Goal: Communication & Community: Ask a question

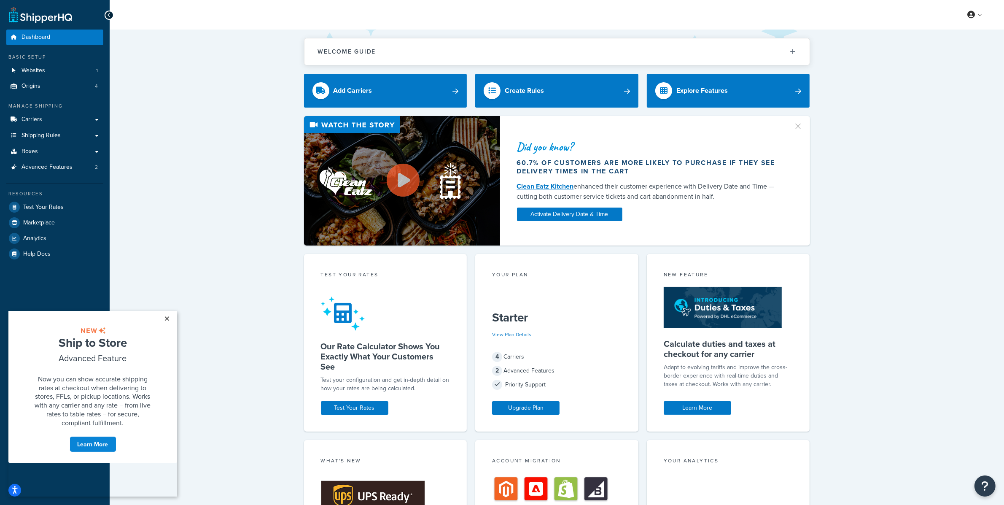
click at [162, 317] on link "×" at bounding box center [167, 317] width 15 height 15
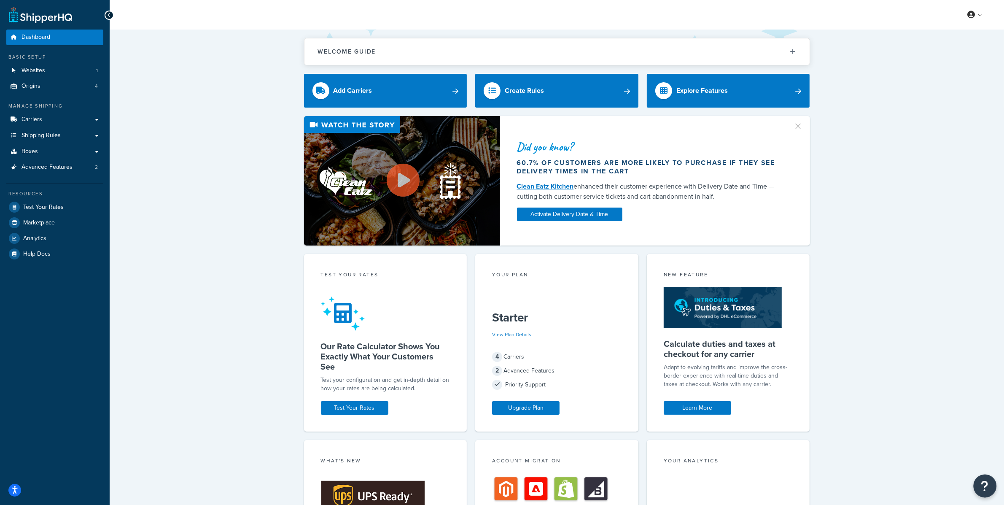
click at [979, 483] on button "Open Resource Center" at bounding box center [985, 485] width 23 height 23
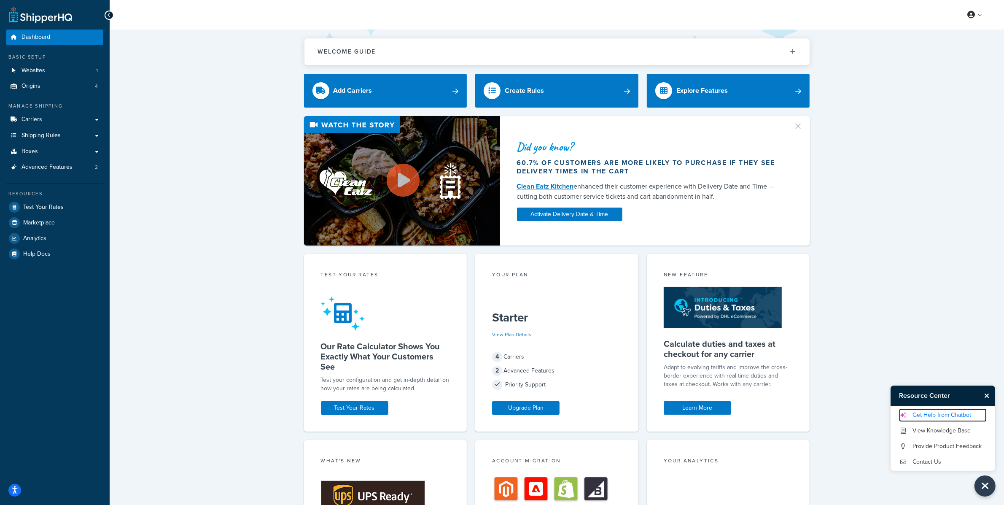
click at [944, 412] on link "Get Help from Chatbot" at bounding box center [943, 414] width 88 height 13
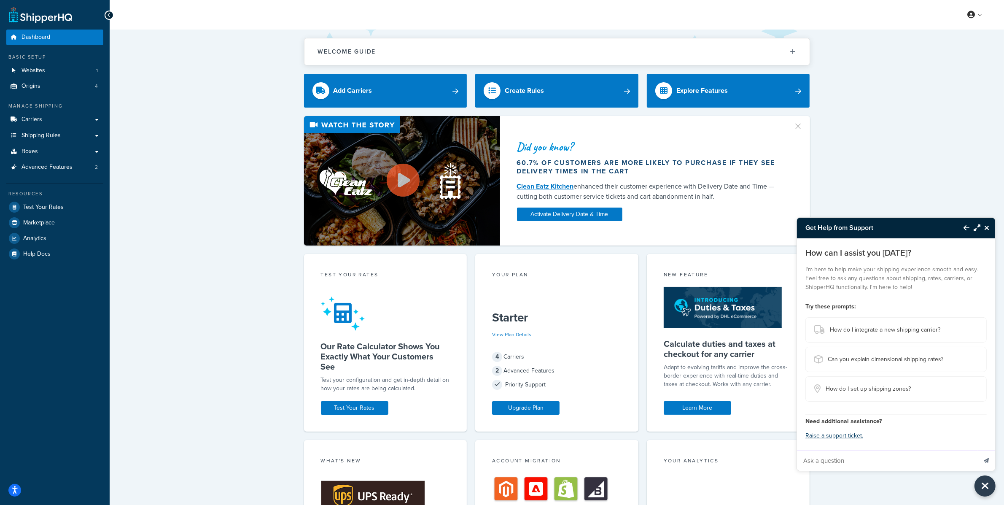
click at [893, 459] on input "Ask a question" at bounding box center [887, 460] width 180 height 20
paste input "I spoke to Big Commerce support and they referred me to Shipper HQ to resolve a…"
type input "I spoke to Big Commerce support and they referred me to Shipper HQ to resolve a…"
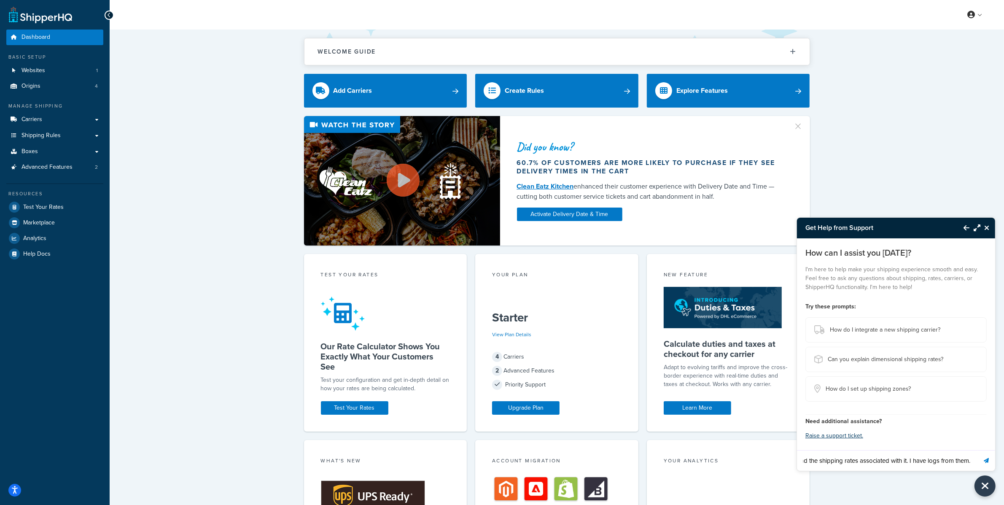
scroll to position [0, 0]
click at [985, 459] on icon "Send message" at bounding box center [986, 460] width 5 height 5
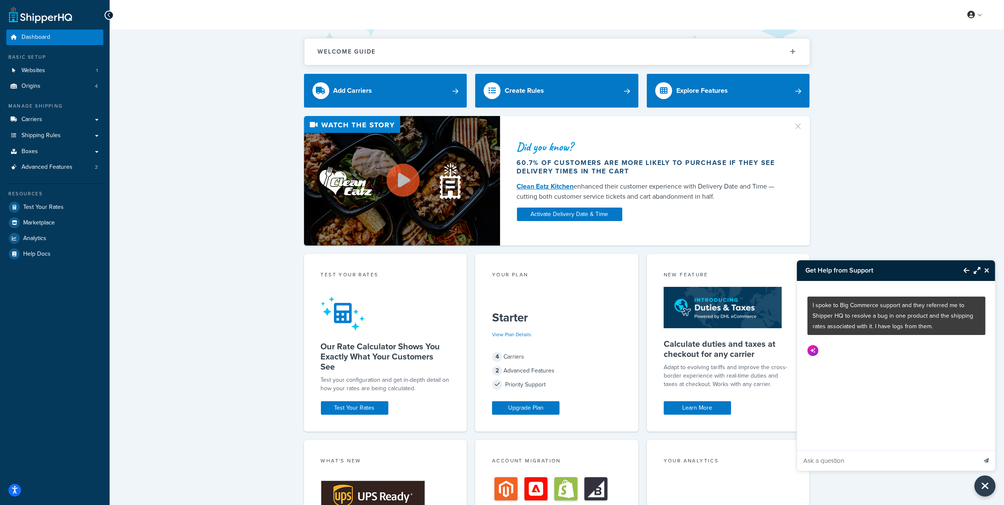
click at [973, 275] on button "Maximize Resource Center" at bounding box center [974, 270] width 11 height 19
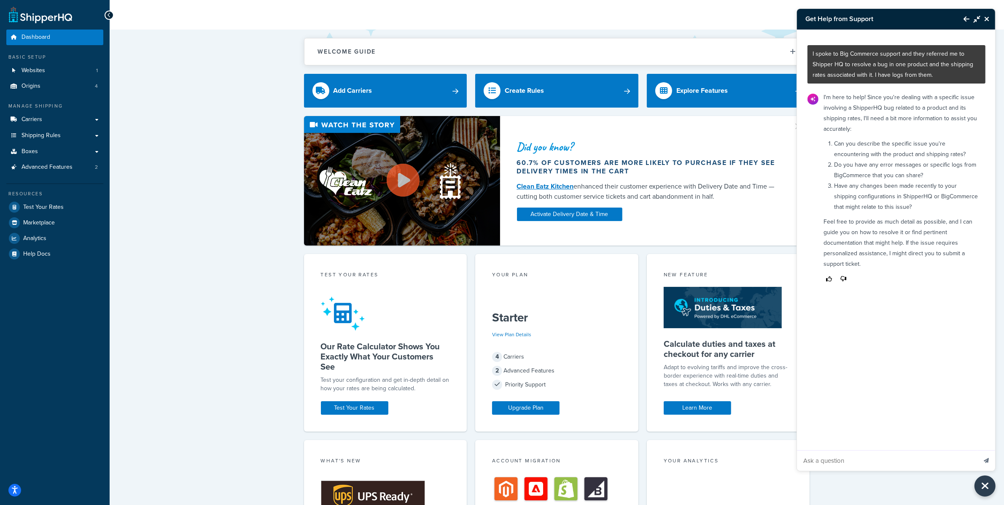
click at [877, 467] on input "Ask a question" at bounding box center [887, 460] width 180 height 20
click at [932, 209] on li "Have any changes been made recently to your shipping configurations in ShipperH…" at bounding box center [907, 196] width 146 height 32
click at [866, 460] on input "Ask a question" at bounding box center [887, 460] width 180 height 20
click at [821, 334] on div "I spoke to Big Commerce support and they referred me to Shipper HQ to resolve a…" at bounding box center [896, 240] width 199 height 420
click at [871, 460] on input "Ask a question" at bounding box center [887, 460] width 180 height 20
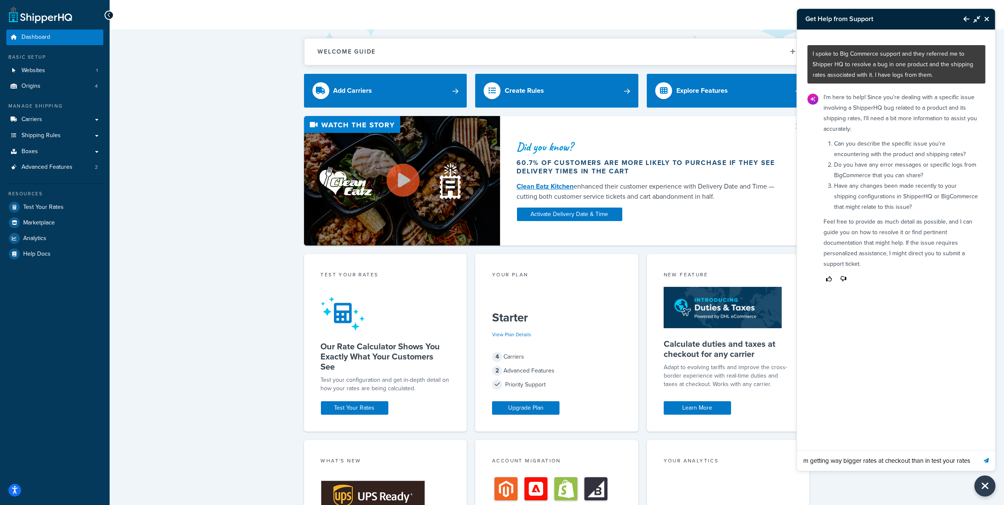
scroll to position [0, 15]
type input "1. I am getting way bigger rates at checkout than in test your rates"
click at [977, 450] on button "Send message" at bounding box center [986, 460] width 18 height 21
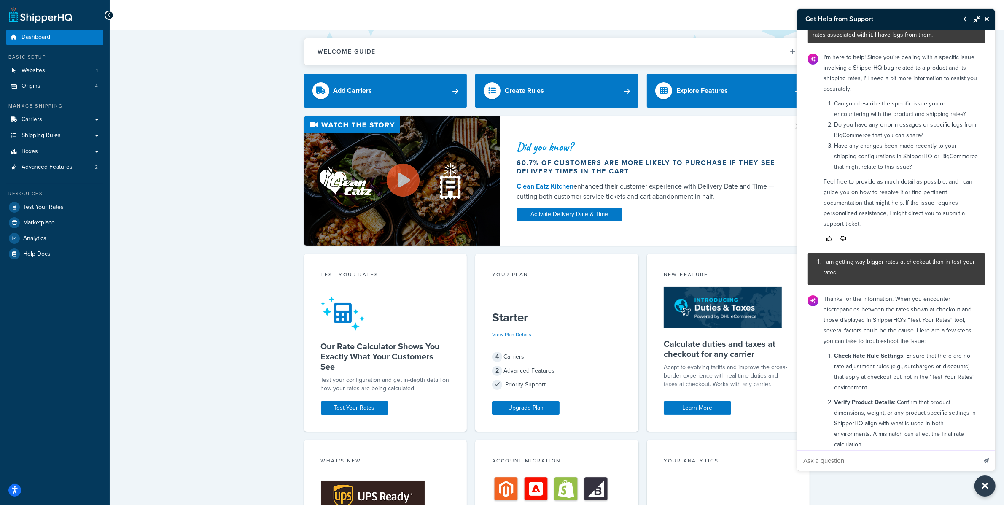
scroll to position [315, 0]
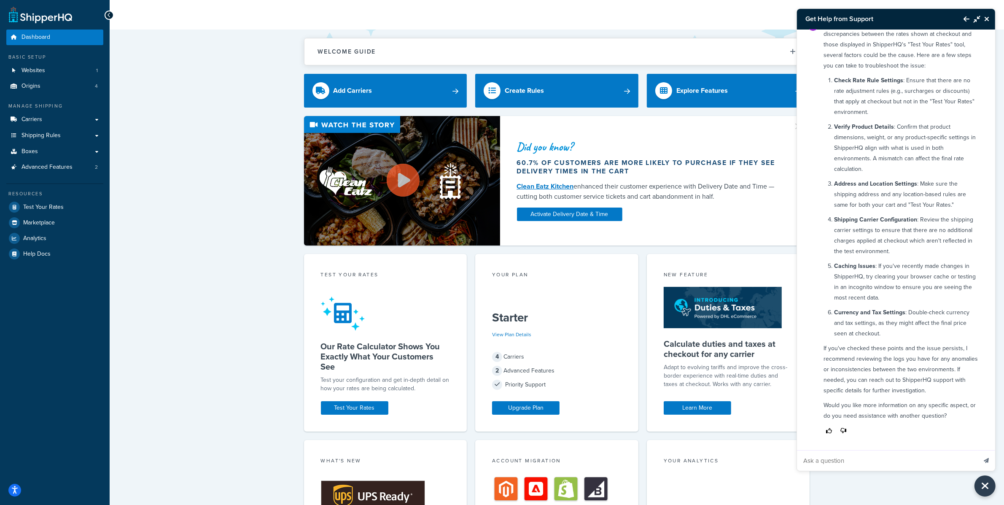
click at [891, 401] on p "Would you like more information on any specific aspect, or do you need assistan…" at bounding box center [902, 410] width 157 height 21
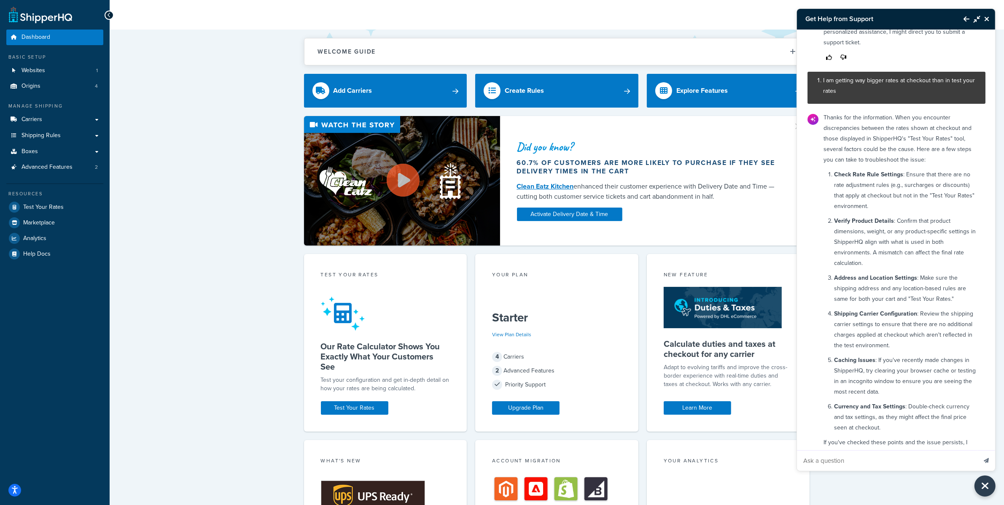
scroll to position [243, 0]
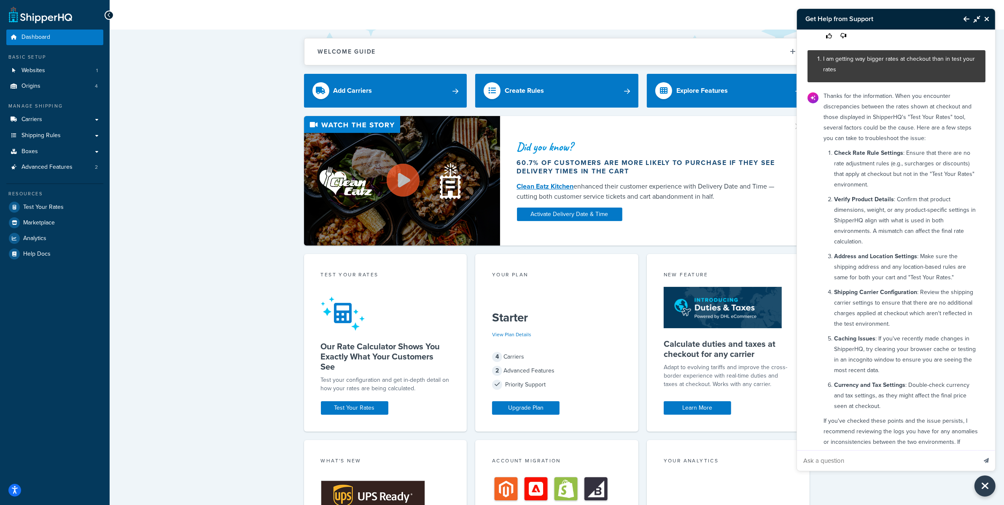
click at [867, 461] on input "Ask a question" at bounding box center [887, 460] width 180 height 20
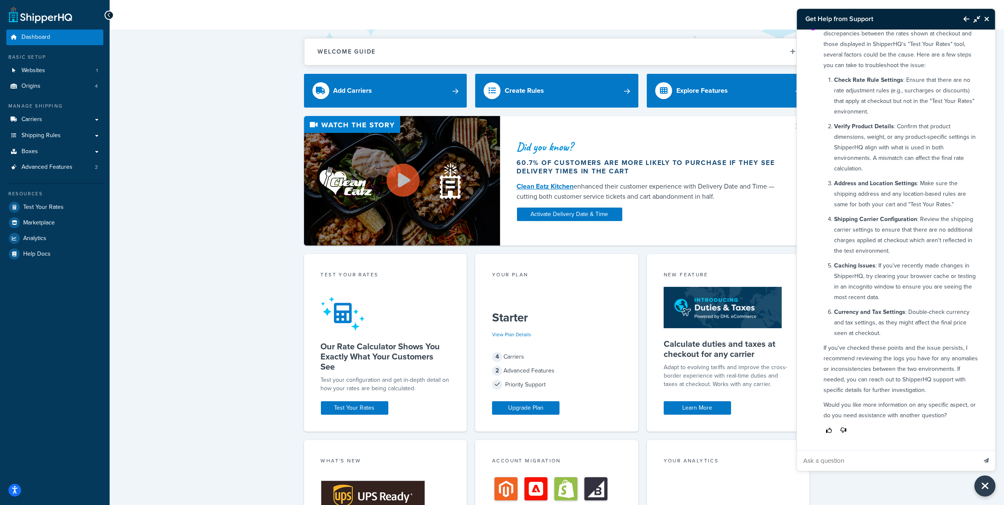
scroll to position [315, 0]
click at [987, 16] on icon "Close Resource Center" at bounding box center [986, 19] width 5 height 7
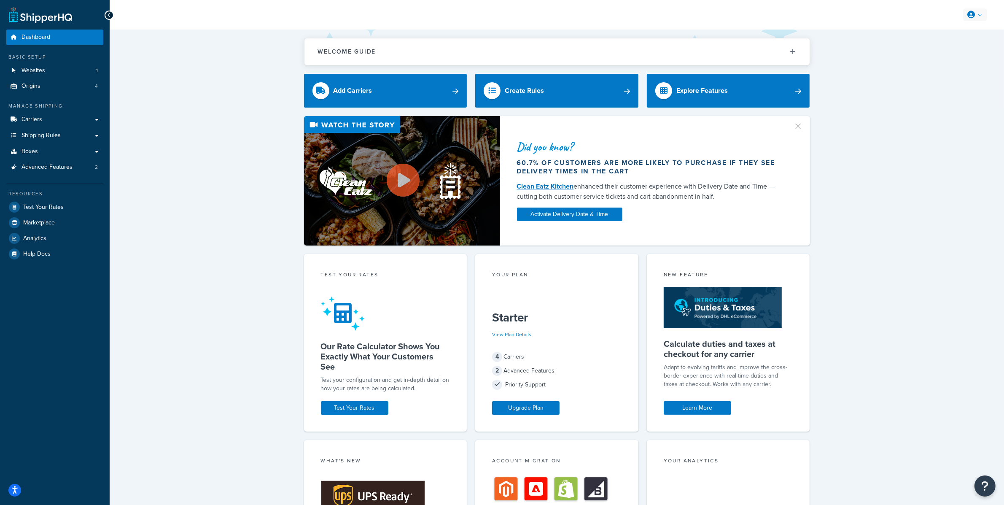
click at [975, 14] on link at bounding box center [975, 14] width 24 height 13
click at [977, 21] on link at bounding box center [975, 14] width 24 height 13
click at [941, 104] on link "Logout" at bounding box center [949, 99] width 75 height 17
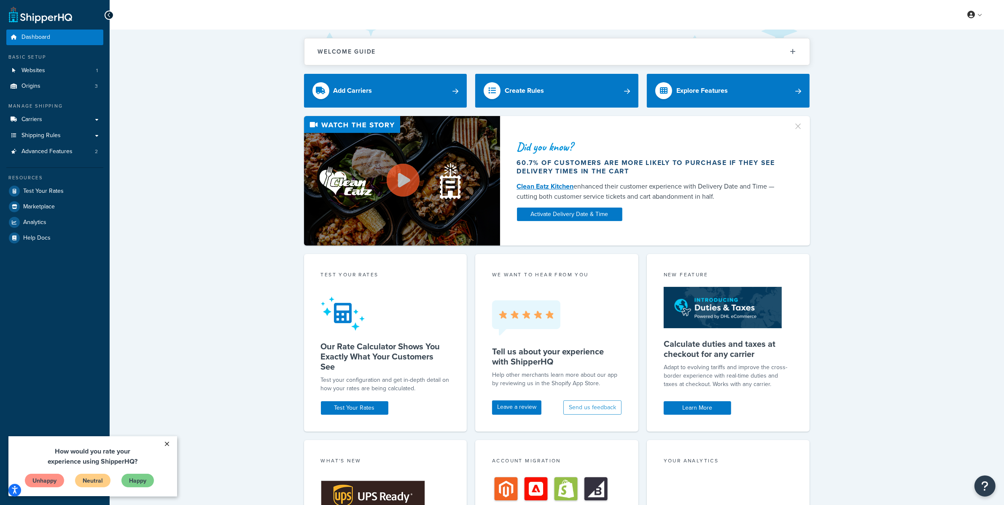
click at [170, 447] on link "×" at bounding box center [167, 443] width 15 height 15
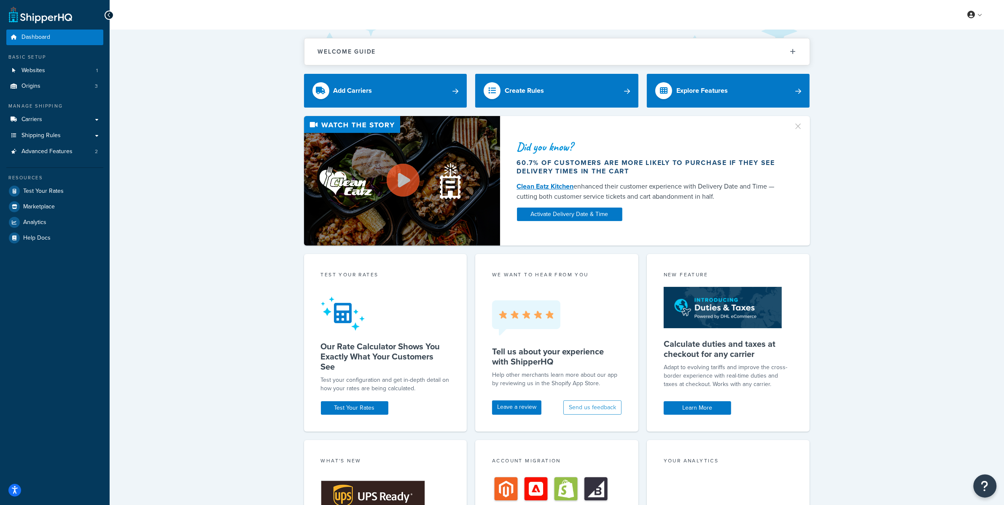
click at [990, 485] on button "Open Resource Center" at bounding box center [985, 485] width 23 height 23
click at [987, 477] on button "Open Resource Center" at bounding box center [985, 485] width 23 height 23
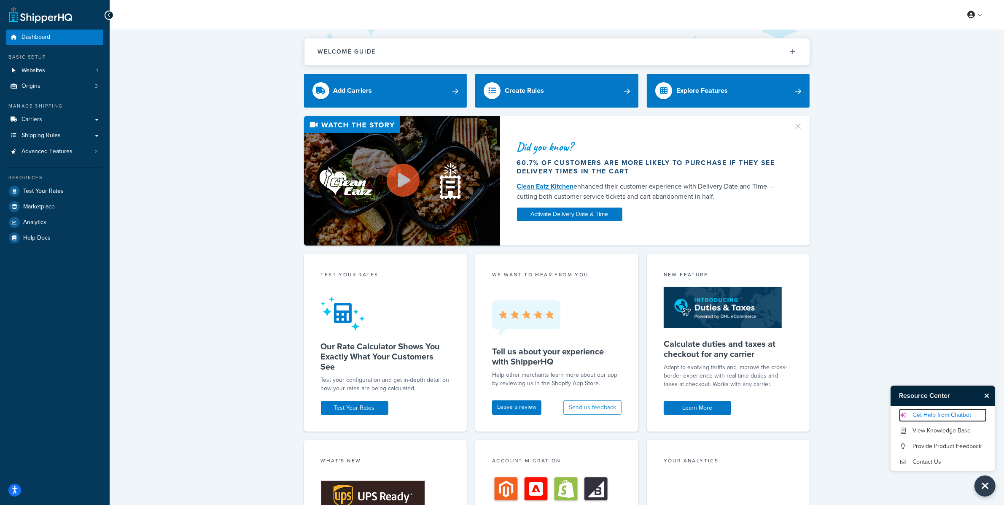
click at [951, 411] on link "Get Help from Chatbot" at bounding box center [943, 414] width 88 height 13
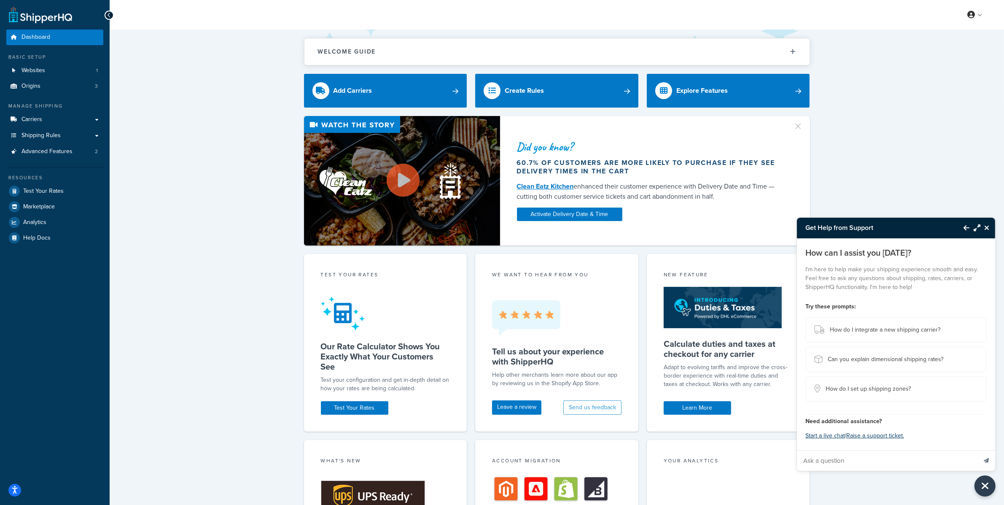
click at [861, 463] on input "Ask a question" at bounding box center [887, 460] width 180 height 20
paste input "I am go ruck now shopify developer and it specialist I will also be the main po…"
type input "I am go ruck now shopify developer and it specialist I will also be the main po…"
click at [989, 458] on button "Send message" at bounding box center [986, 460] width 18 height 21
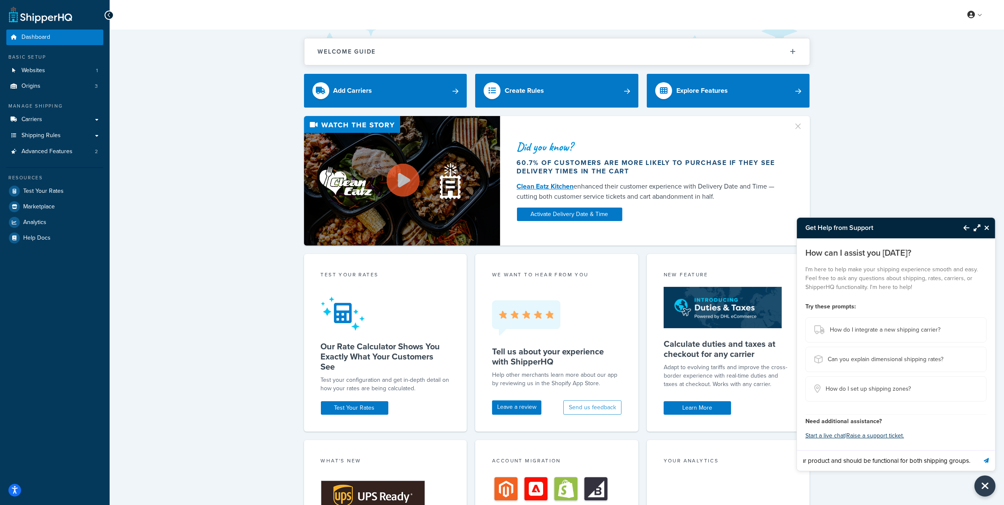
scroll to position [0, 0]
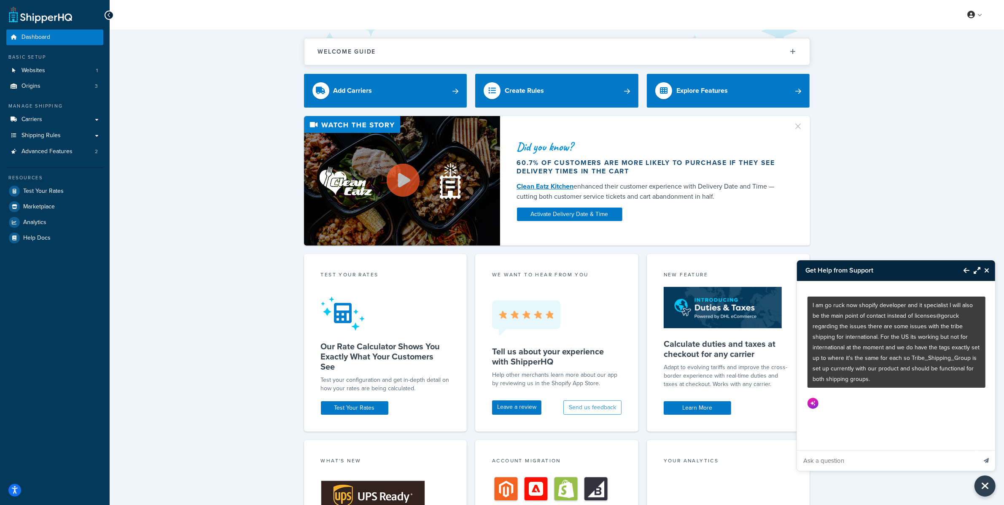
click at [976, 273] on icon "Maximize Resource Center" at bounding box center [977, 270] width 7 height 7
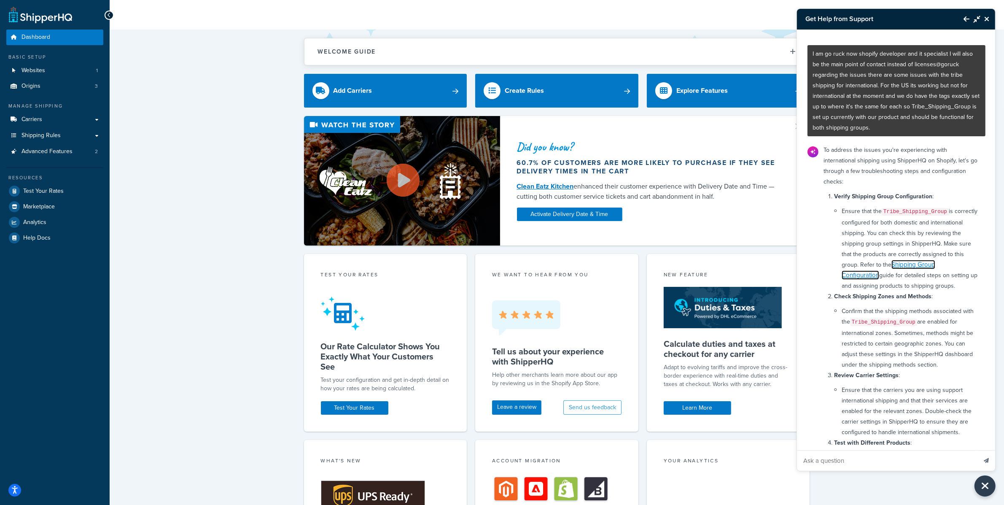
click at [899, 277] on link "Shipping Group Configuration" at bounding box center [889, 270] width 94 height 20
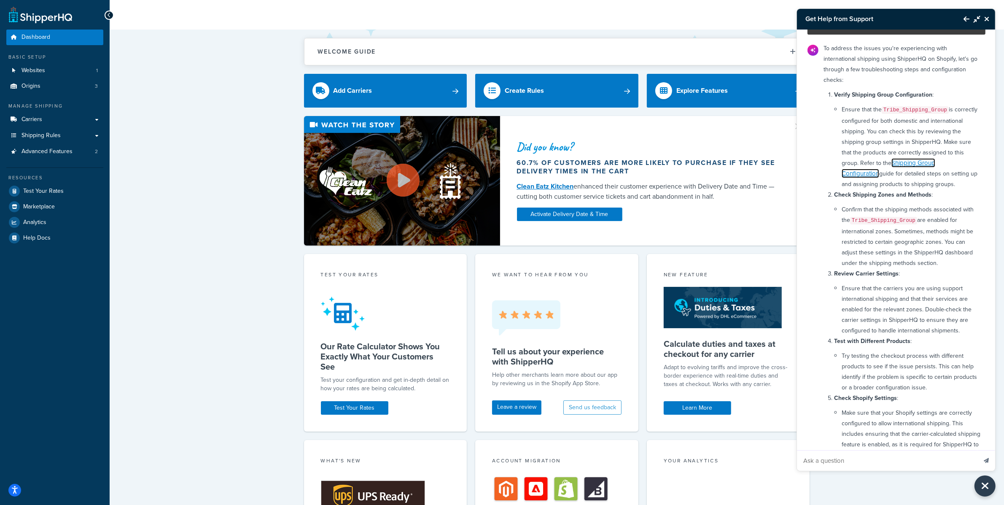
scroll to position [172, 0]
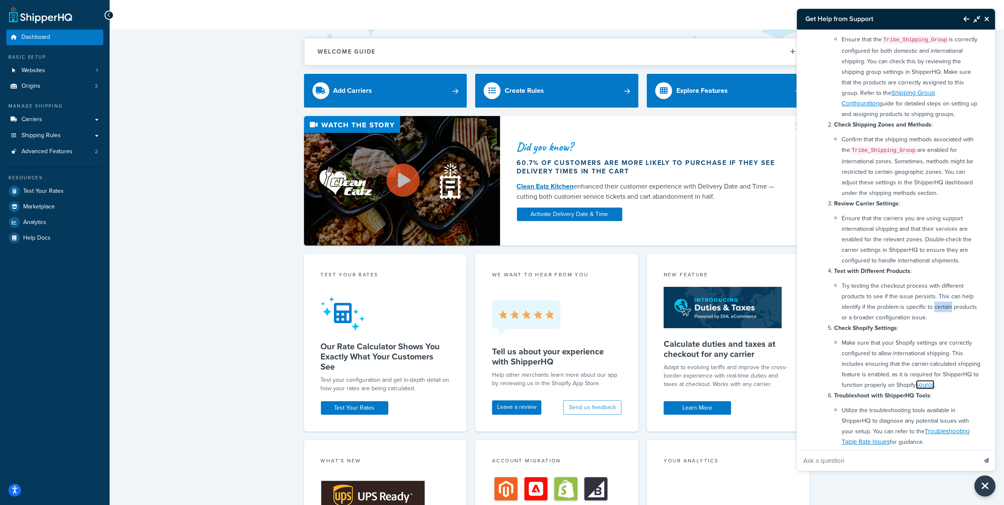
click at [916, 389] on link "source" at bounding box center [925, 384] width 19 height 9
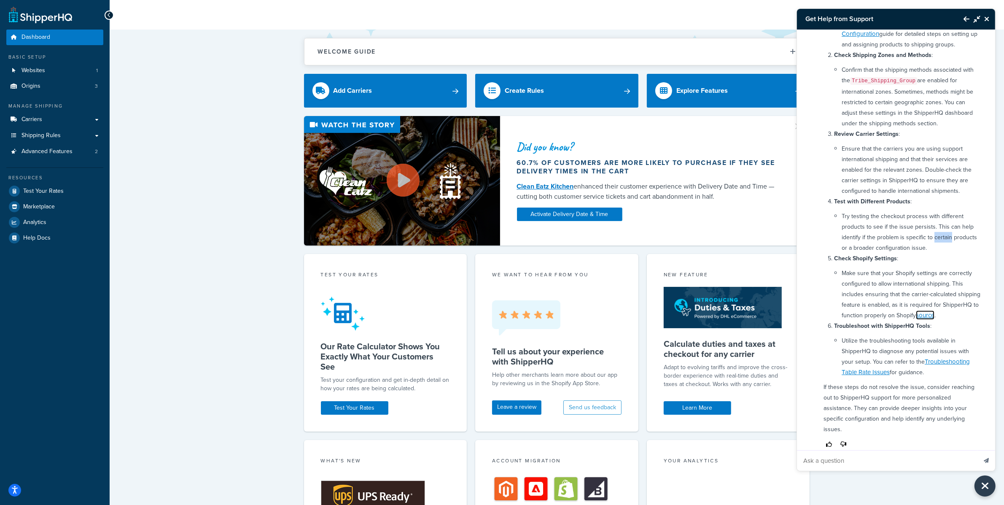
scroll to position [240, 0]
click at [945, 254] on li "Try testing the checkout process with different products to see if the issue pe…" at bounding box center [911, 233] width 139 height 42
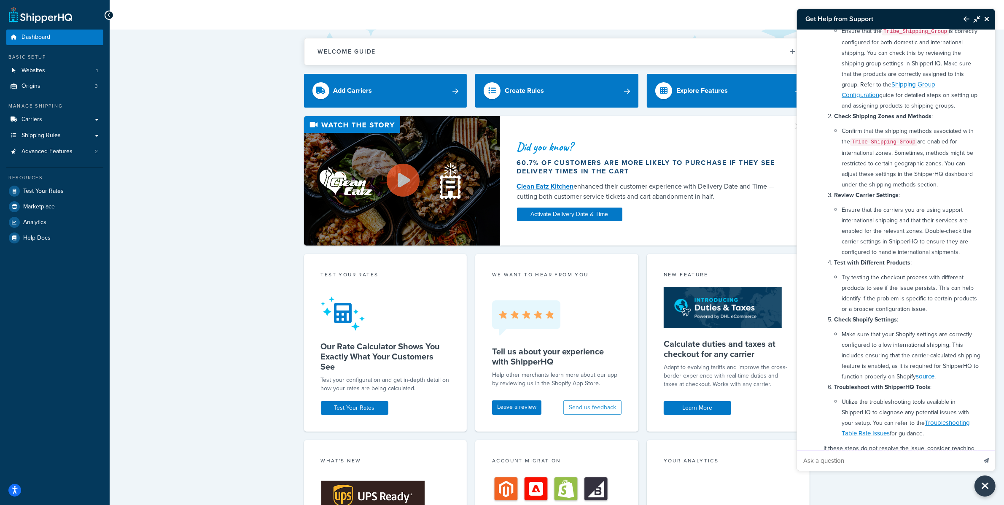
scroll to position [191, 0]
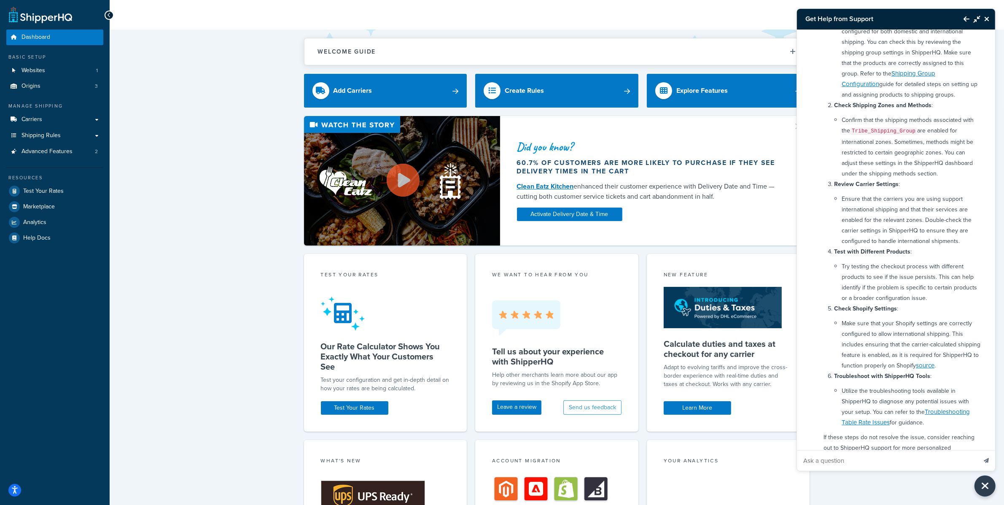
click at [988, 16] on icon "Close Resource Center" at bounding box center [986, 19] width 5 height 7
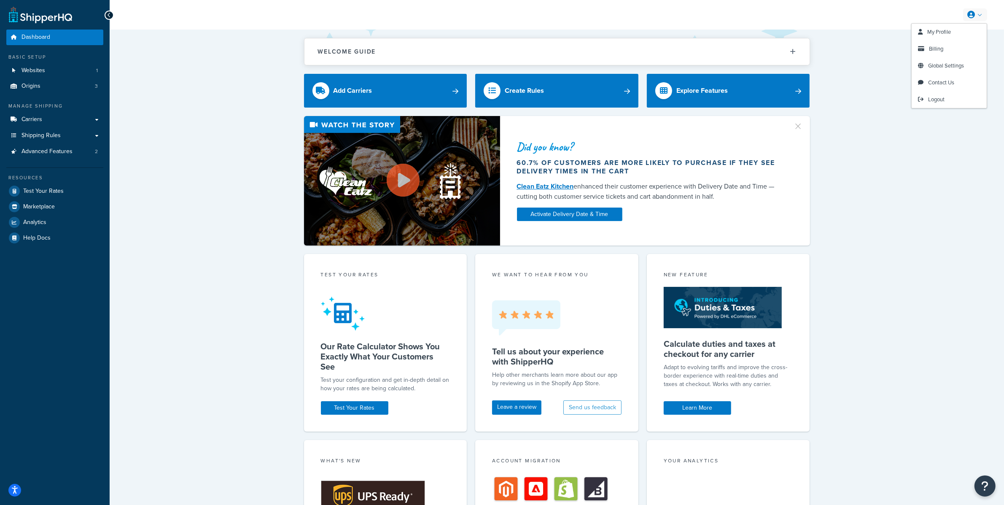
click at [981, 16] on link at bounding box center [975, 14] width 24 height 13
click at [953, 98] on link "Logout" at bounding box center [949, 99] width 75 height 17
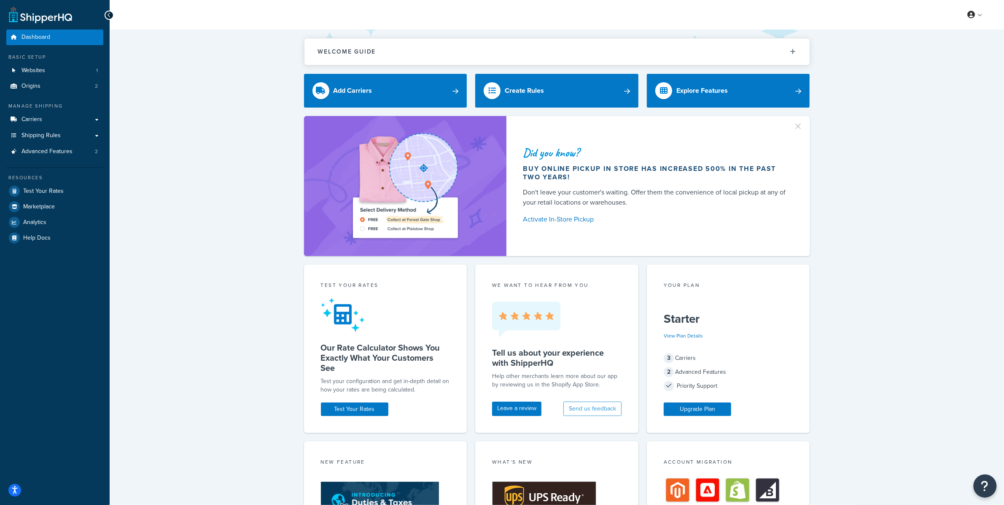
click at [983, 478] on button "Open Resource Center" at bounding box center [985, 485] width 23 height 23
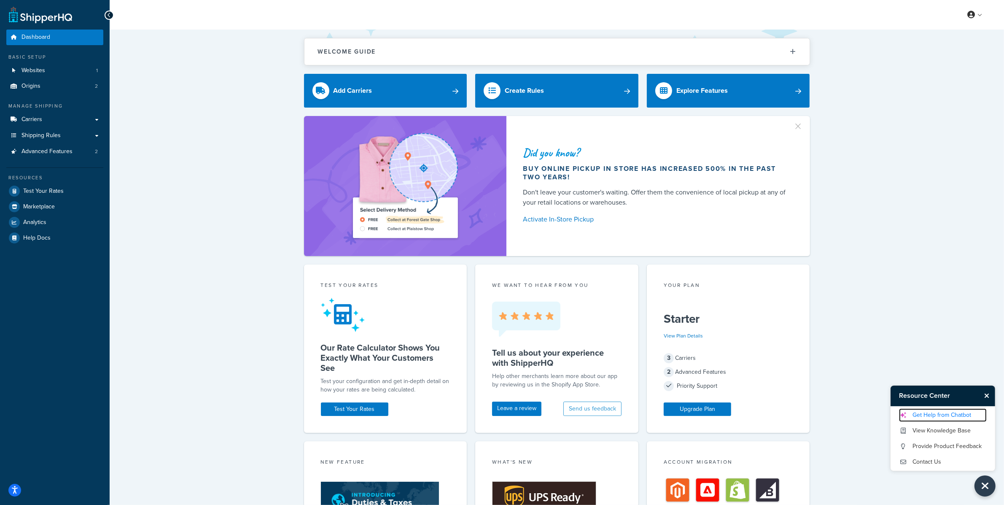
click at [931, 417] on link "Get Help from Chatbot" at bounding box center [943, 414] width 88 height 13
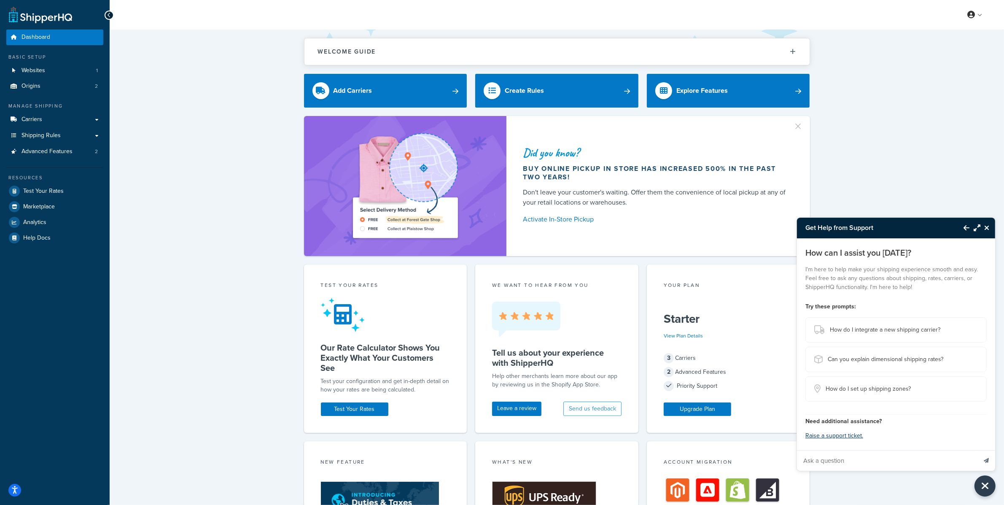
click at [856, 463] on input "Ask a question" at bounding box center [887, 460] width 180 height 20
paste input "We've got an issue where with a certain set of products it is causing a strange…"
paste input "So what has happened here is the customer has selected premium delivery and bee…"
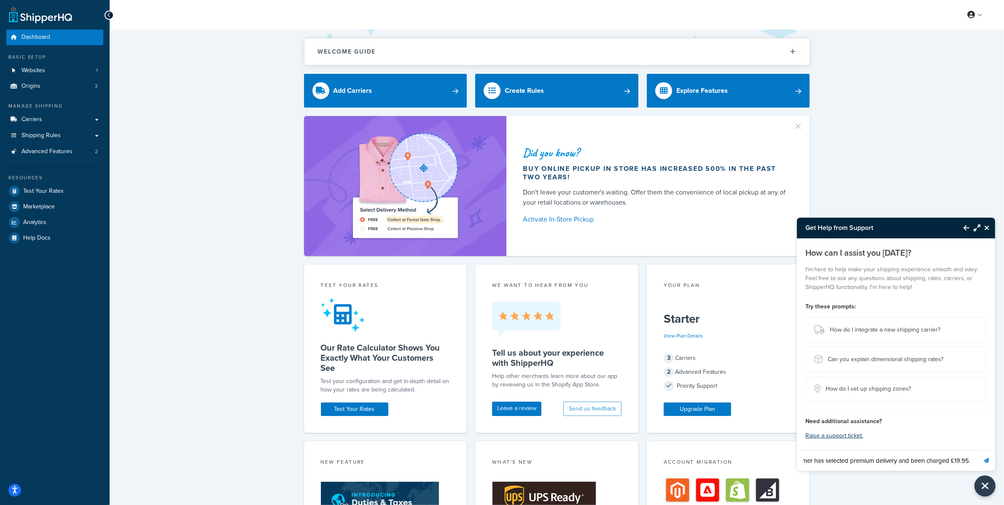
paste input "Our premium delivery charge should be £14.95 for orders below £150 and £5 for t…"
paste input "I have tried to recreate the order and the same happens, also tested with multi…"
type input "We've got an issue where with a certain set of products it is causing a strange…"
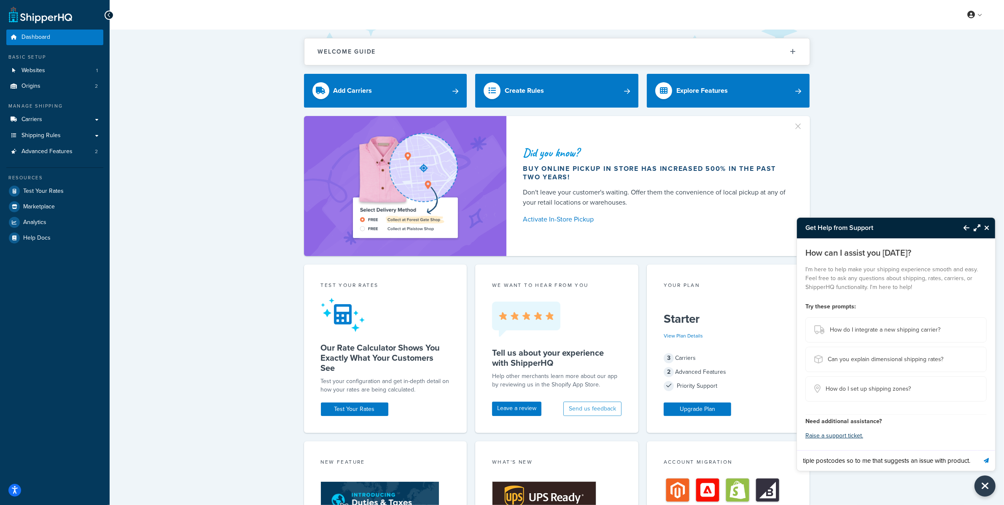
scroll to position [0, 0]
click at [988, 459] on icon "Send message" at bounding box center [986, 460] width 5 height 5
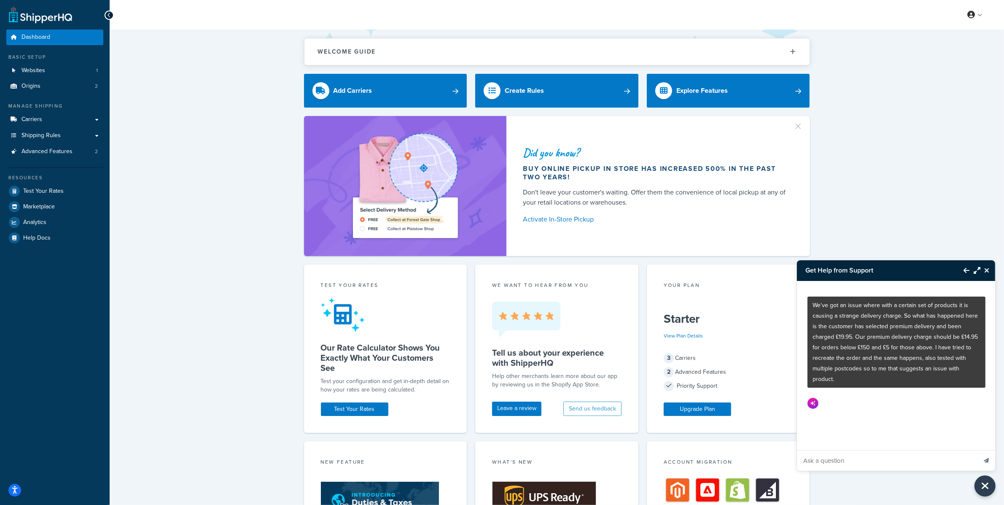
click at [977, 272] on icon "Maximize Resource Center" at bounding box center [977, 270] width 7 height 7
